Goal: Task Accomplishment & Management: Use online tool/utility

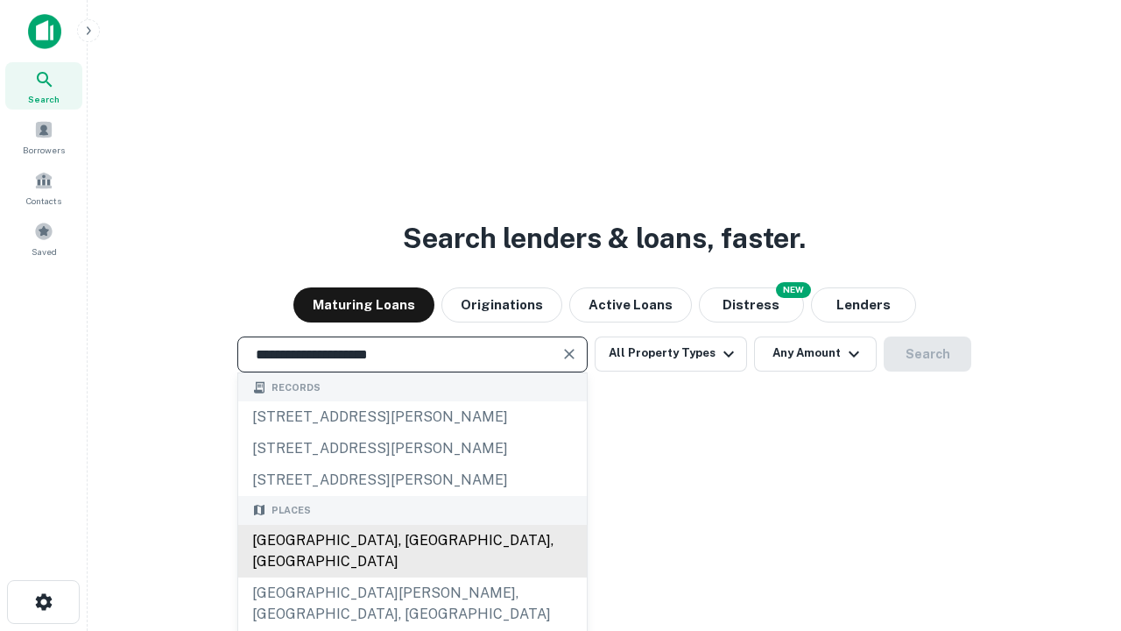
click at [412, 577] on div "[GEOGRAPHIC_DATA], [GEOGRAPHIC_DATA], [GEOGRAPHIC_DATA]" at bounding box center [412, 551] width 349 height 53
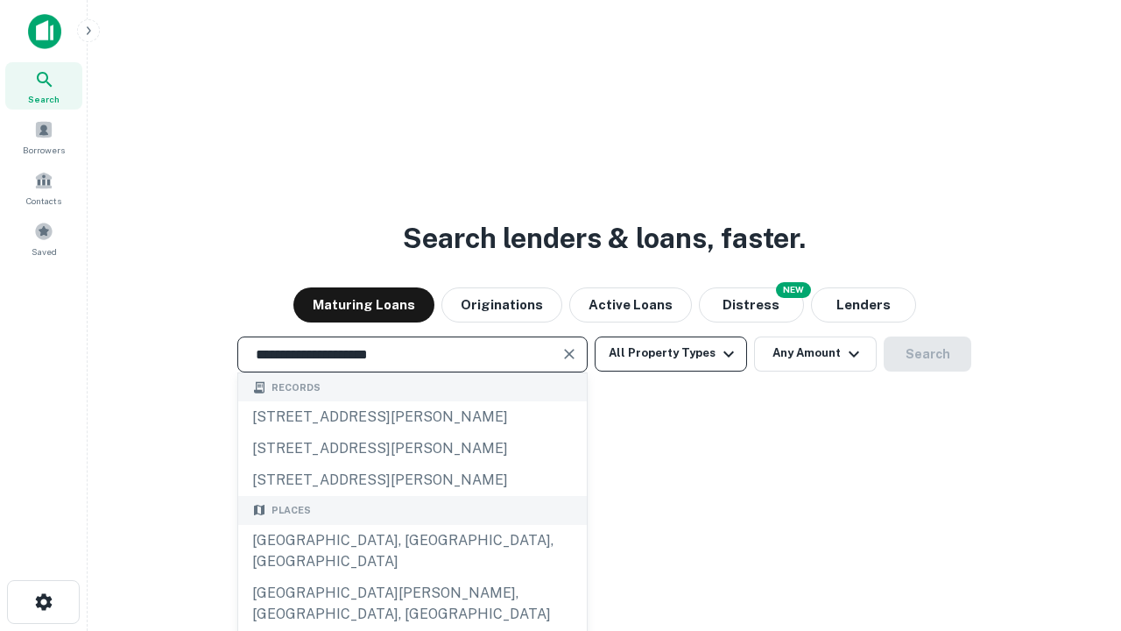
type input "**********"
click at [671, 353] on button "All Property Types" at bounding box center [671, 353] width 152 height 35
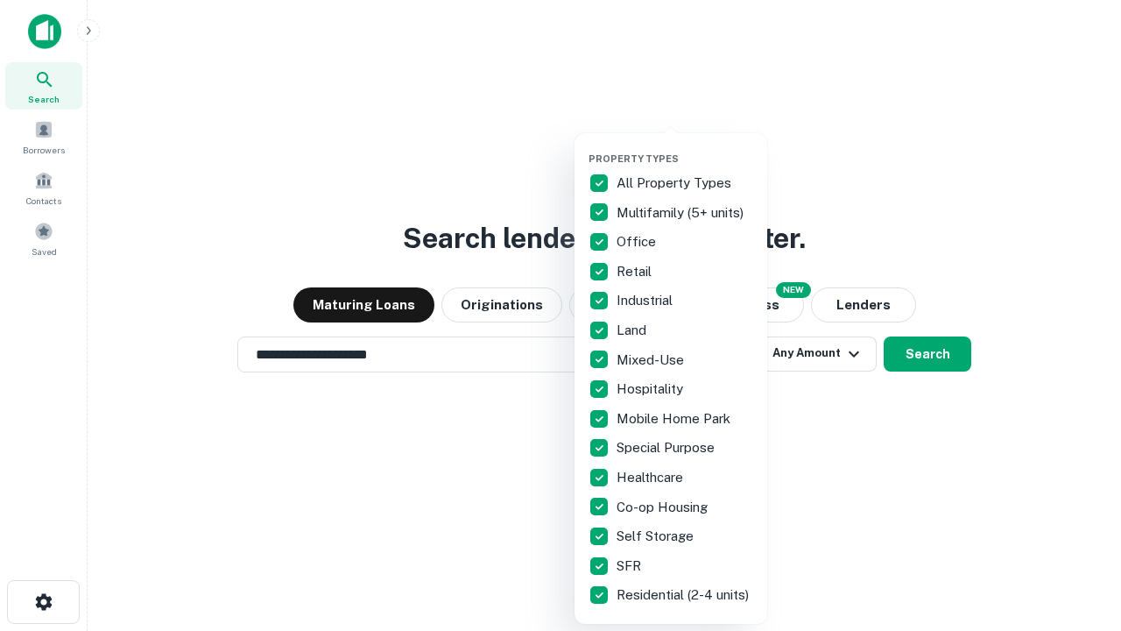
click at [685, 147] on button "button" at bounding box center [684, 147] width 193 height 1
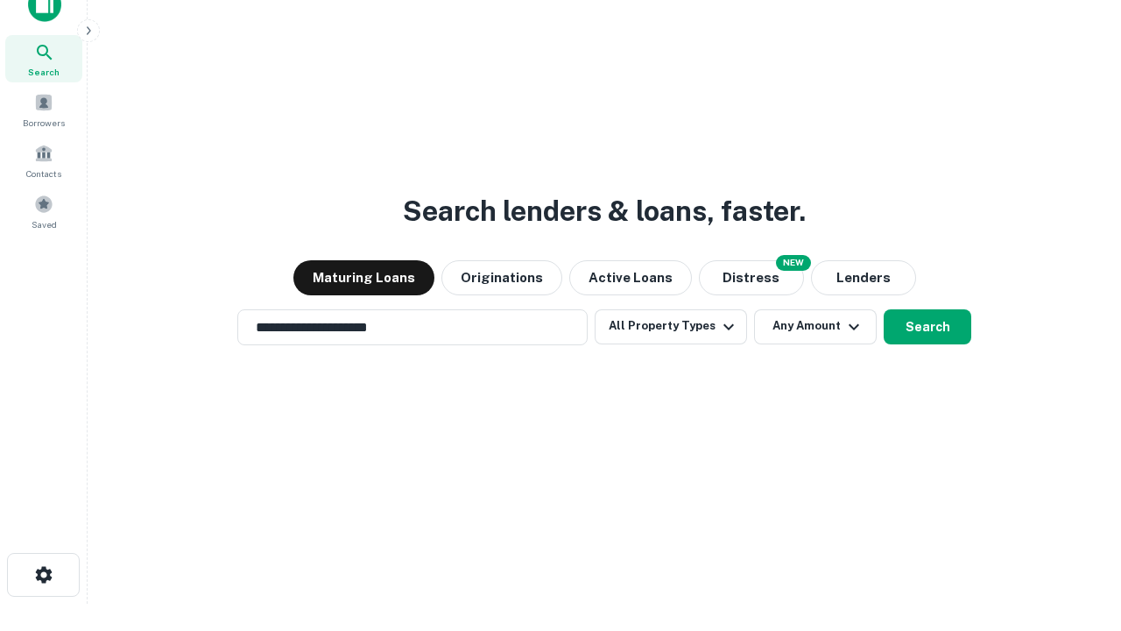
scroll to position [11, 211]
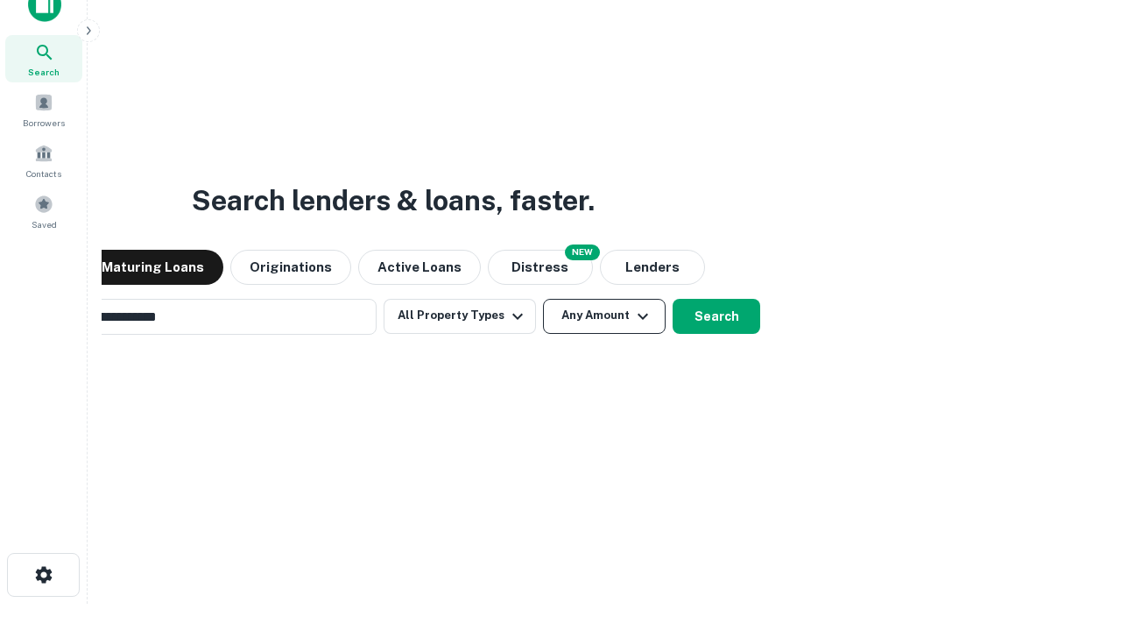
click at [543, 299] on button "Any Amount" at bounding box center [604, 316] width 123 height 35
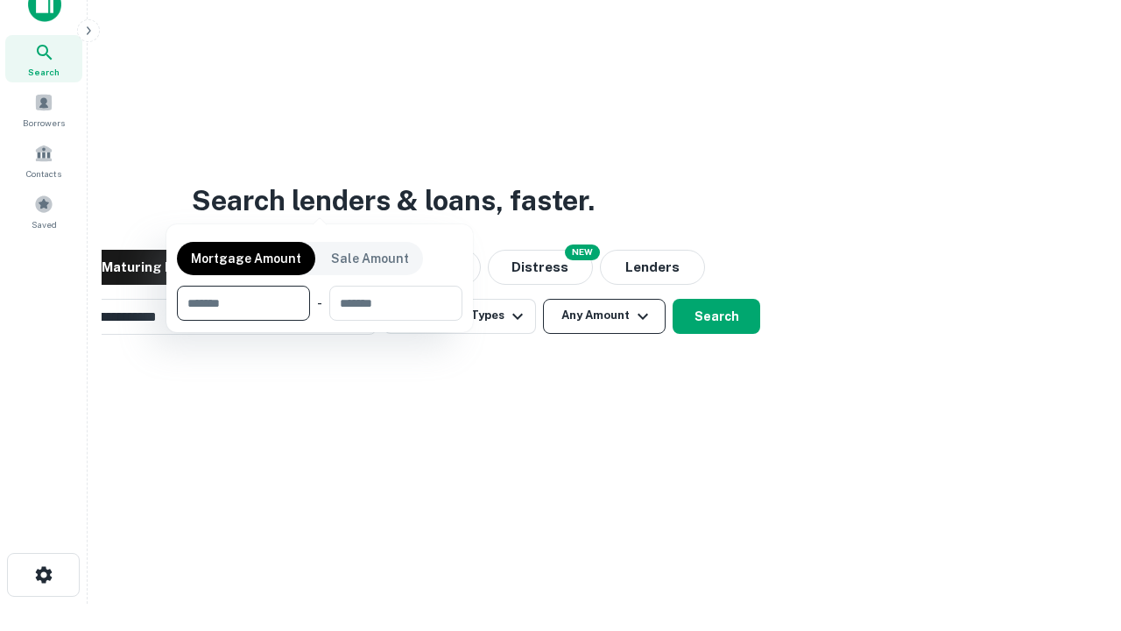
scroll to position [28, 0]
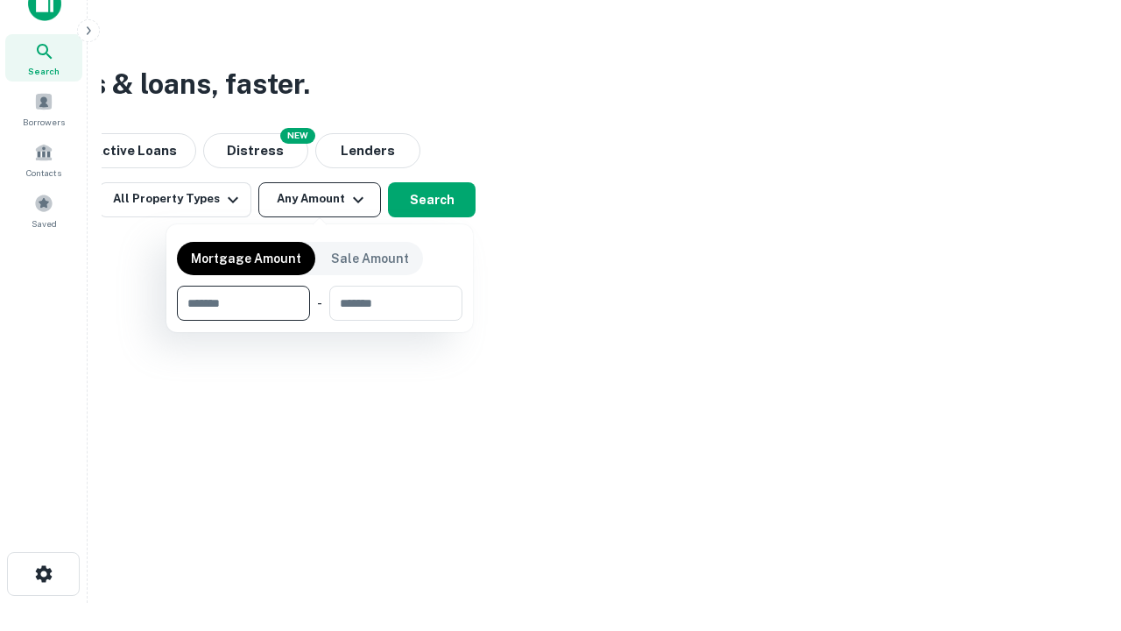
type input "*******"
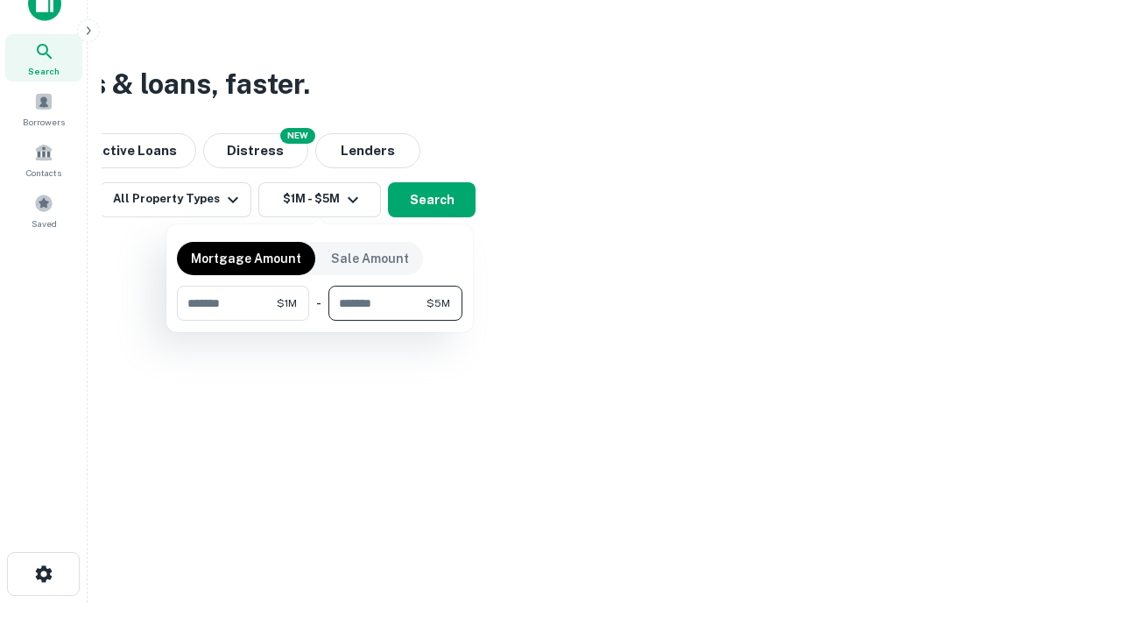
type input "*******"
click at [320, 321] on button "button" at bounding box center [319, 321] width 285 height 1
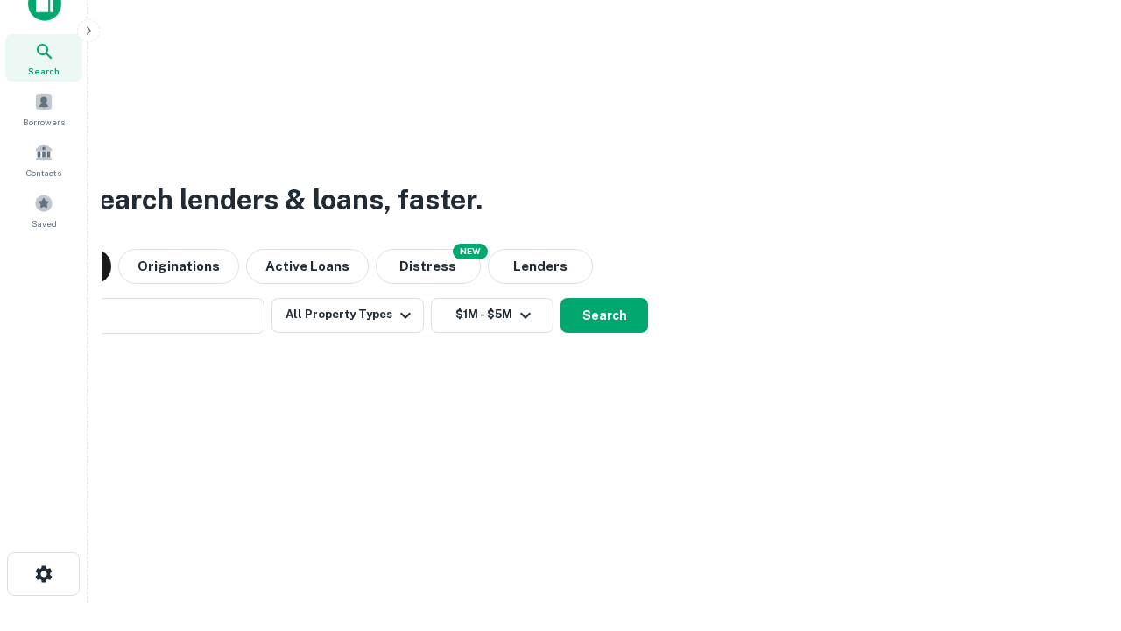
scroll to position [27, 0]
click at [560, 299] on button "Search" at bounding box center [604, 316] width 88 height 35
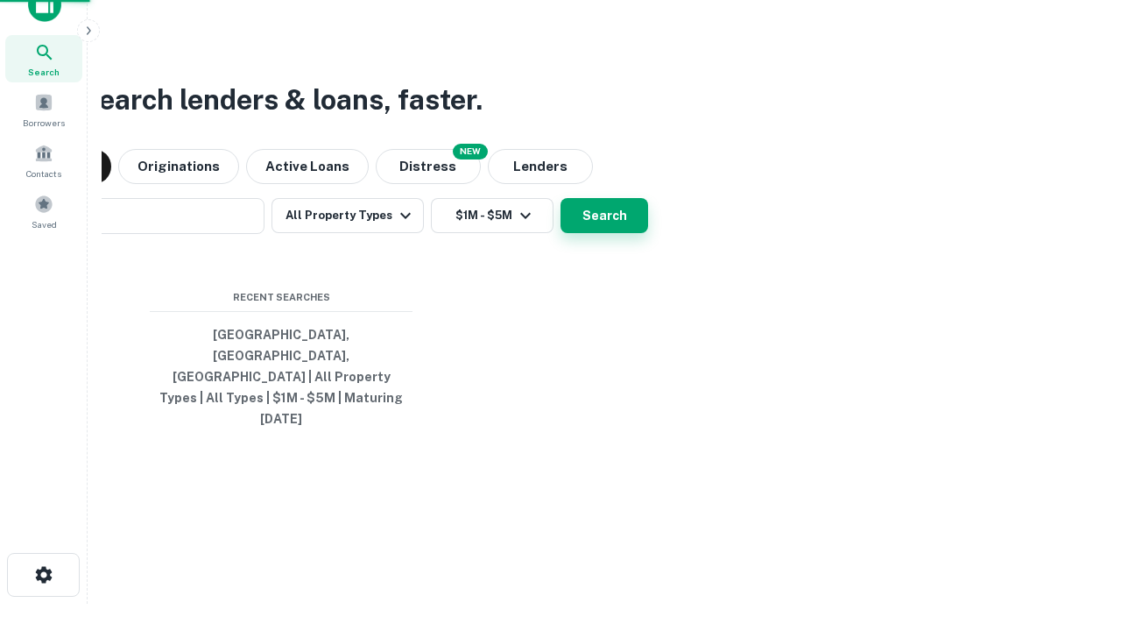
scroll to position [28, 0]
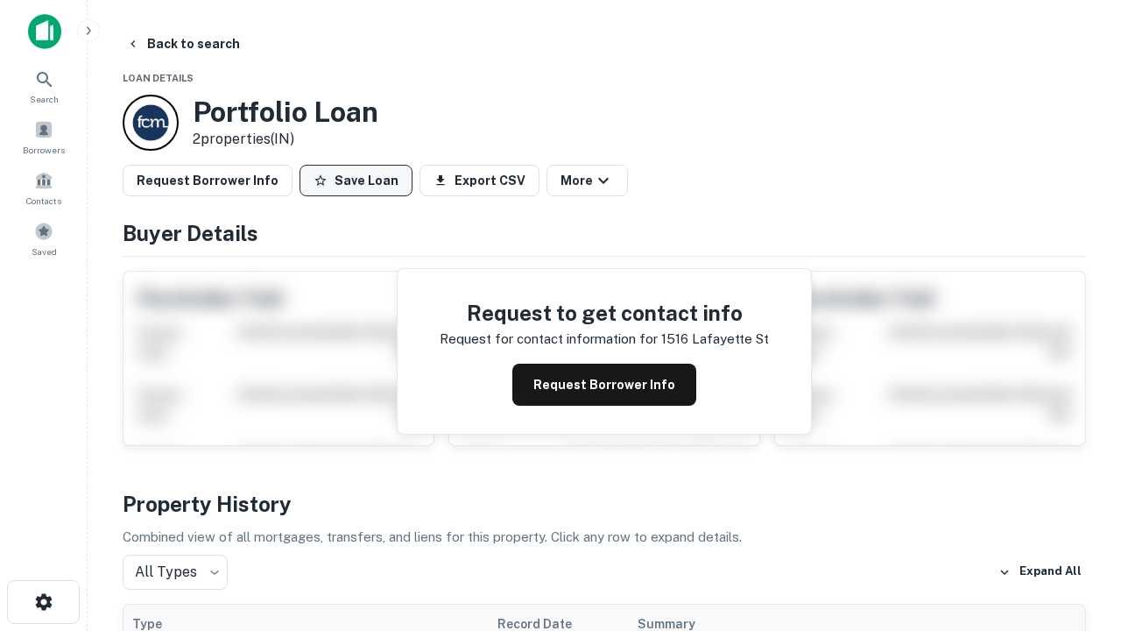
click at [356, 180] on button "Save Loan" at bounding box center [355, 181] width 113 height 32
click at [360, 180] on button "Loan Saved" at bounding box center [359, 181] width 121 height 32
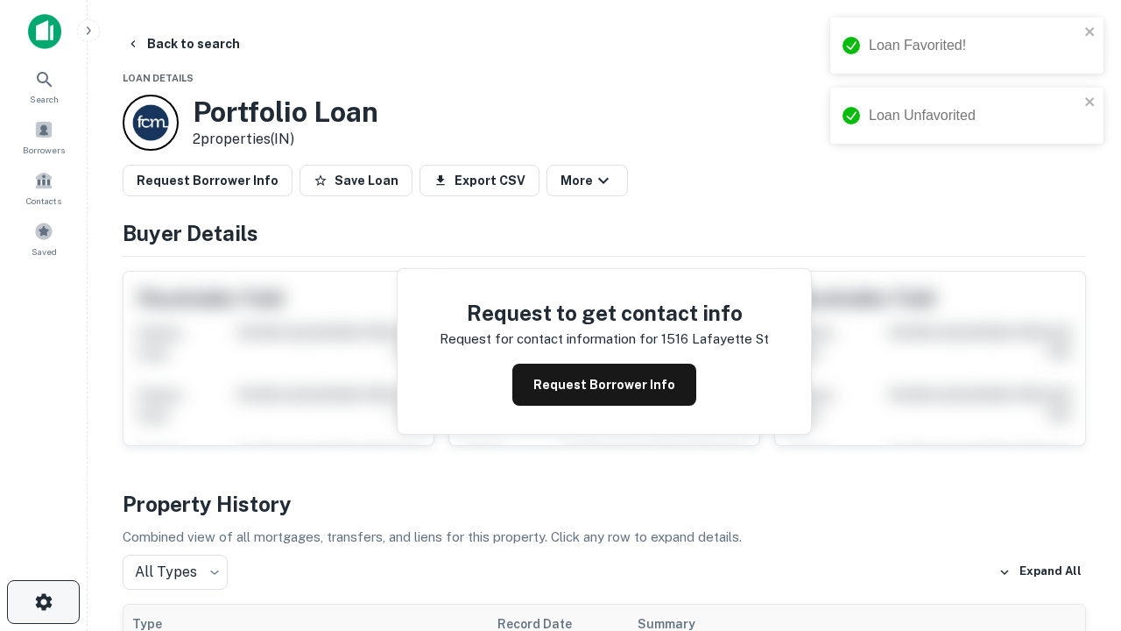
click at [43, 602] on icon "button" at bounding box center [43, 601] width 21 height 21
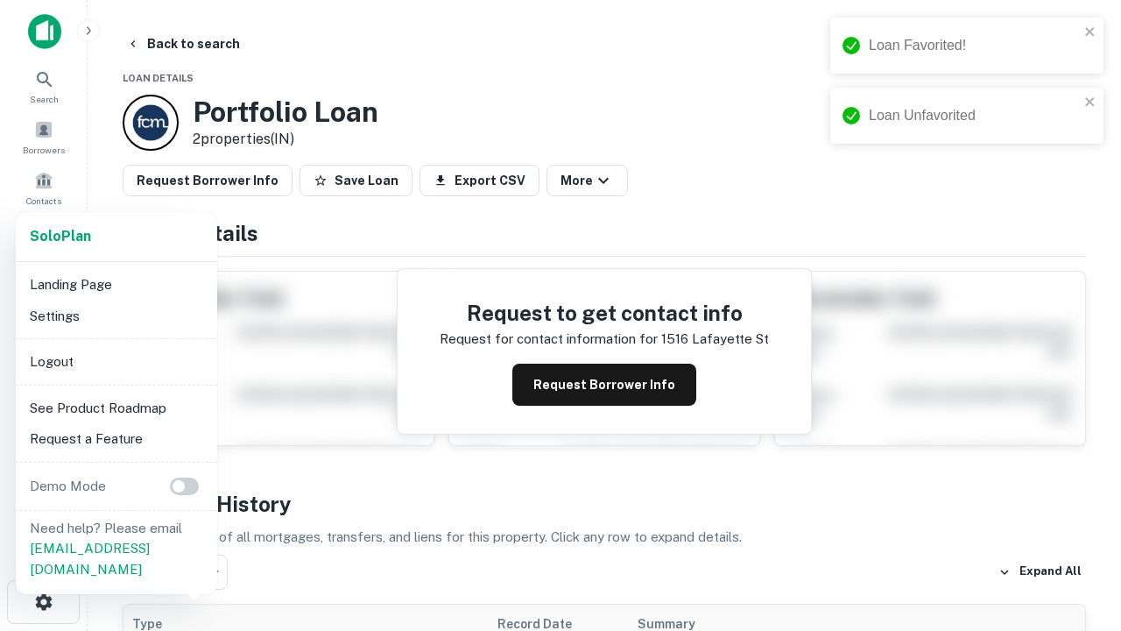
click at [116, 361] on li "Logout" at bounding box center [116, 362] width 187 height 32
